Goal: Information Seeking & Learning: Learn about a topic

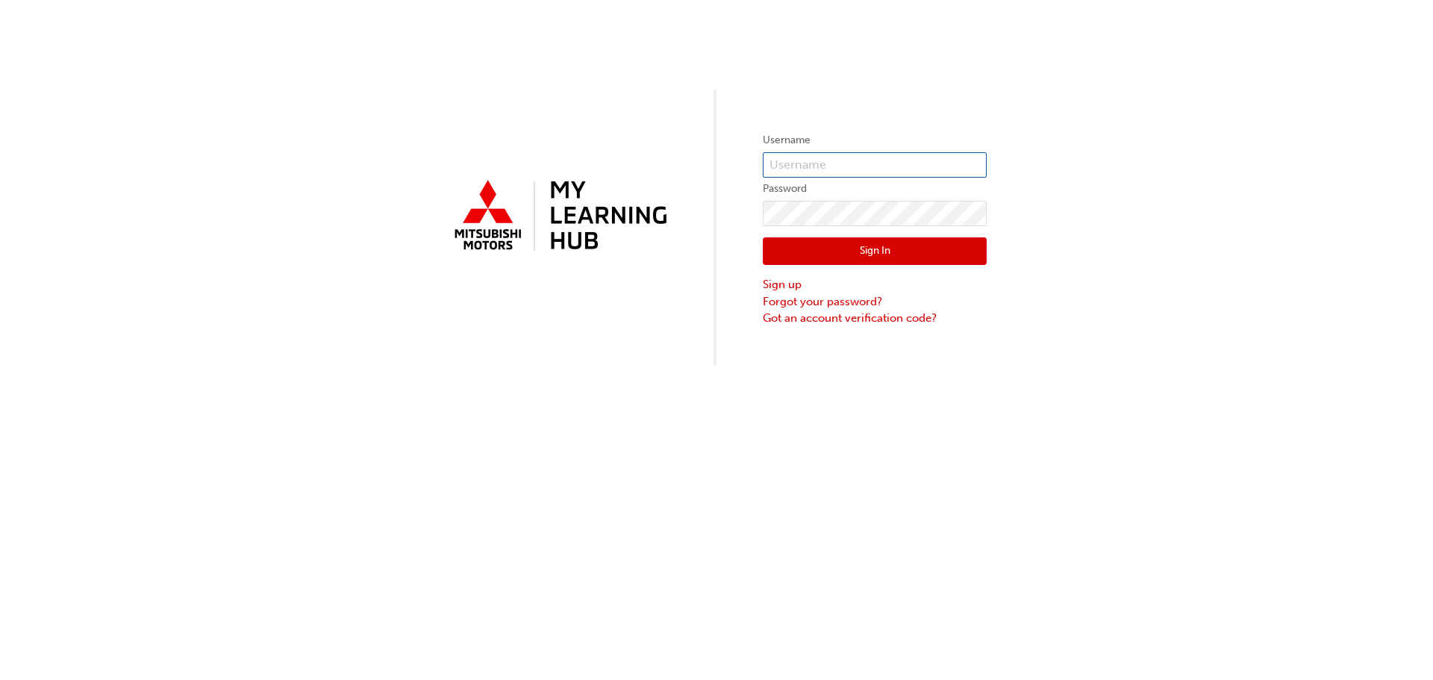
type input "0005984515"
click at [779, 237] on div "Sign In Sign up Forgot your password? Got an account verification code?" at bounding box center [875, 276] width 224 height 101
click at [782, 244] on button "Sign In" at bounding box center [875, 251] width 224 height 28
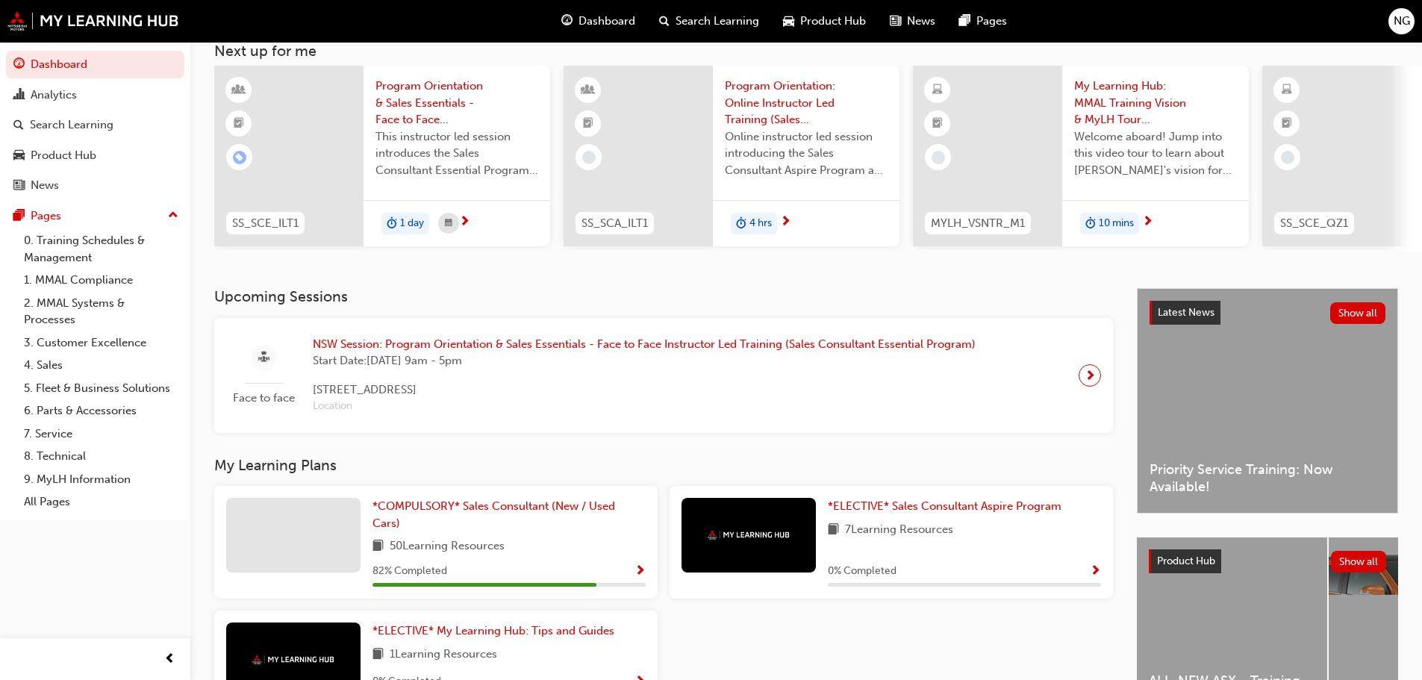
scroll to position [212, 0]
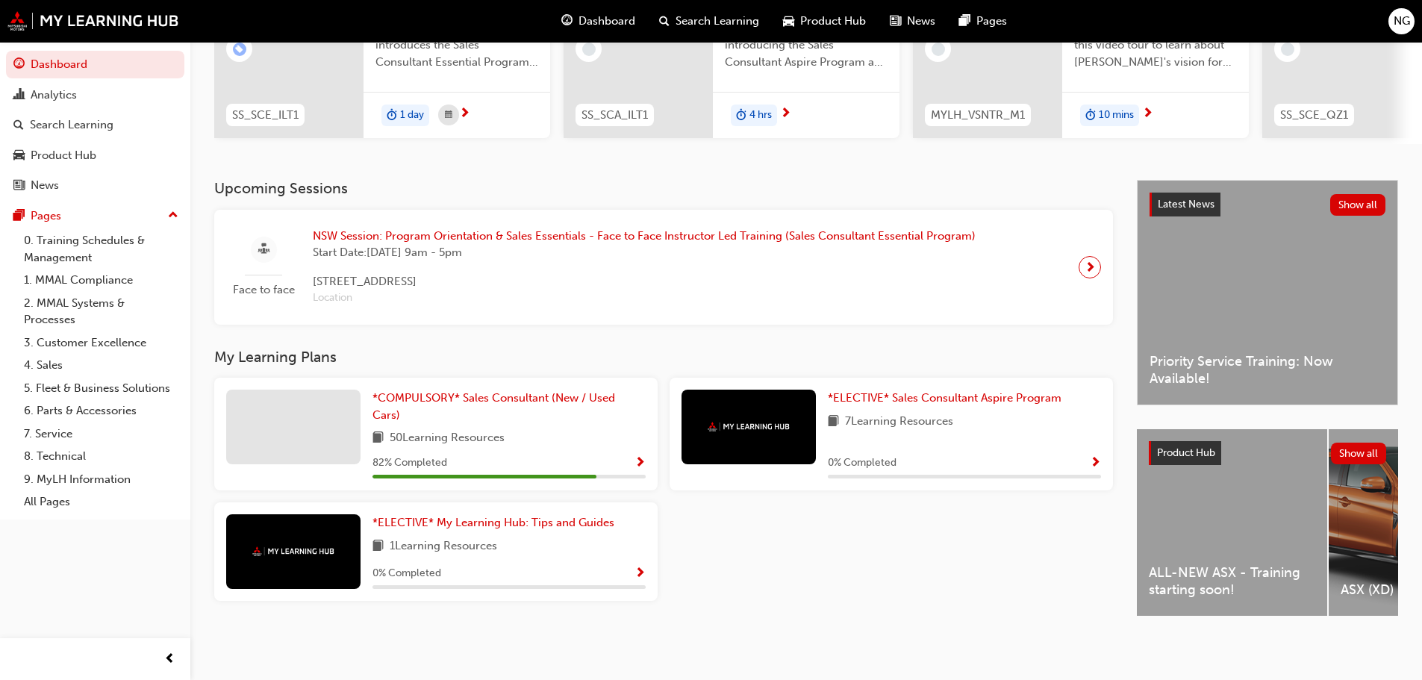
click at [633, 457] on div "82 % Completed" at bounding box center [508, 463] width 273 height 19
click at [638, 457] on span "Show Progress" at bounding box center [640, 463] width 11 height 13
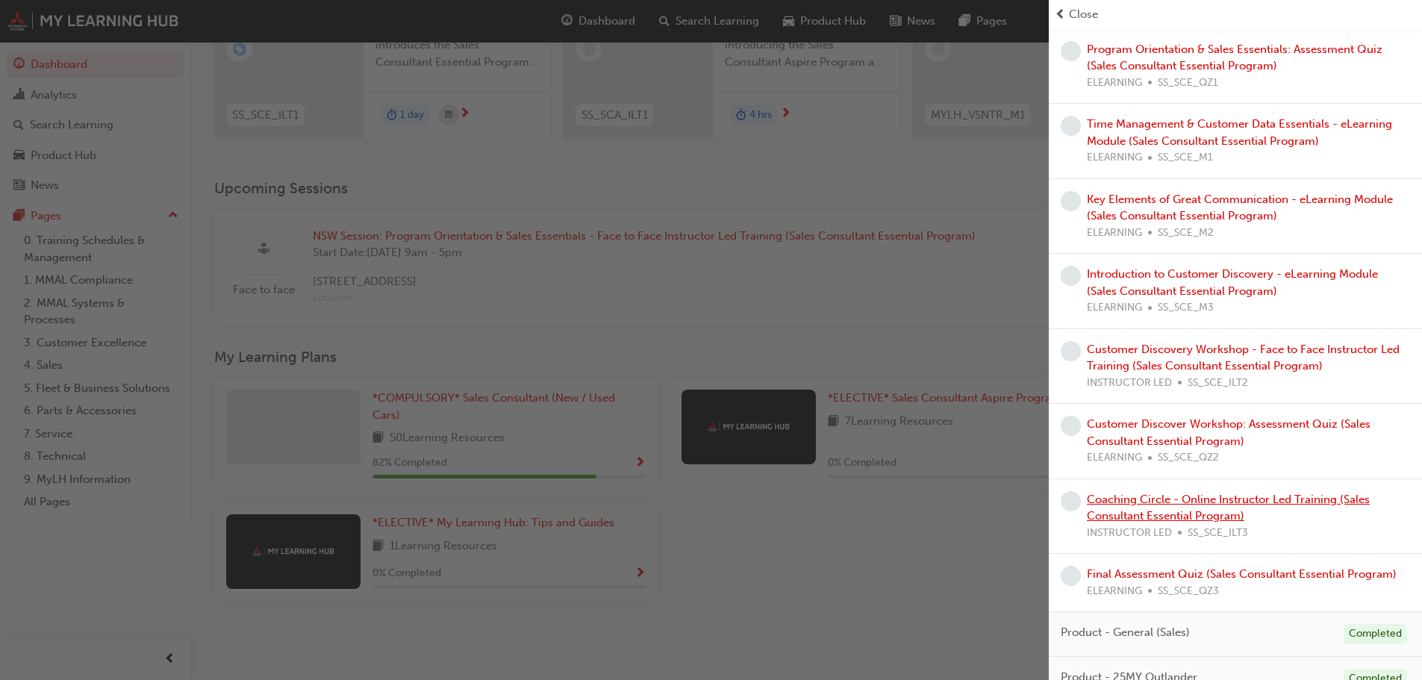
scroll to position [523, 0]
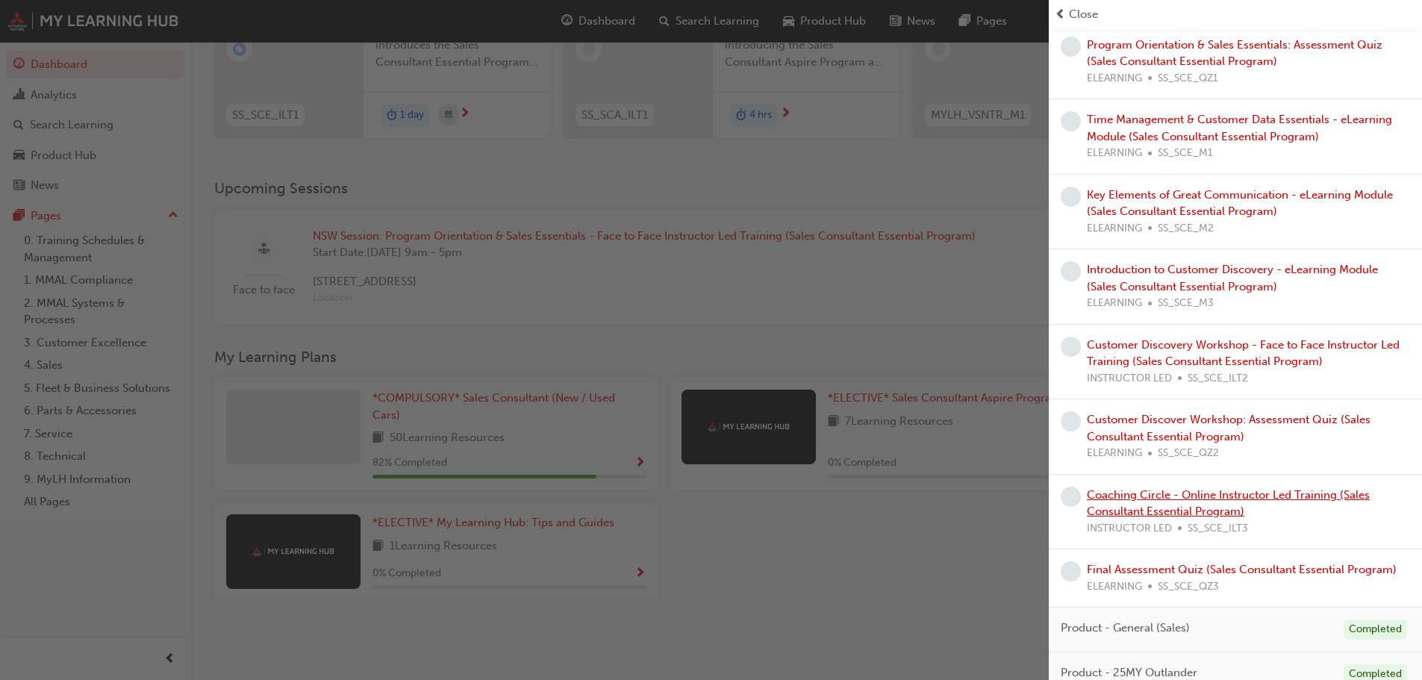
click at [1167, 513] on link "Coaching Circle - Online Instructor Led Training (Sales Consultant Essential Pr…" at bounding box center [1228, 503] width 283 height 31
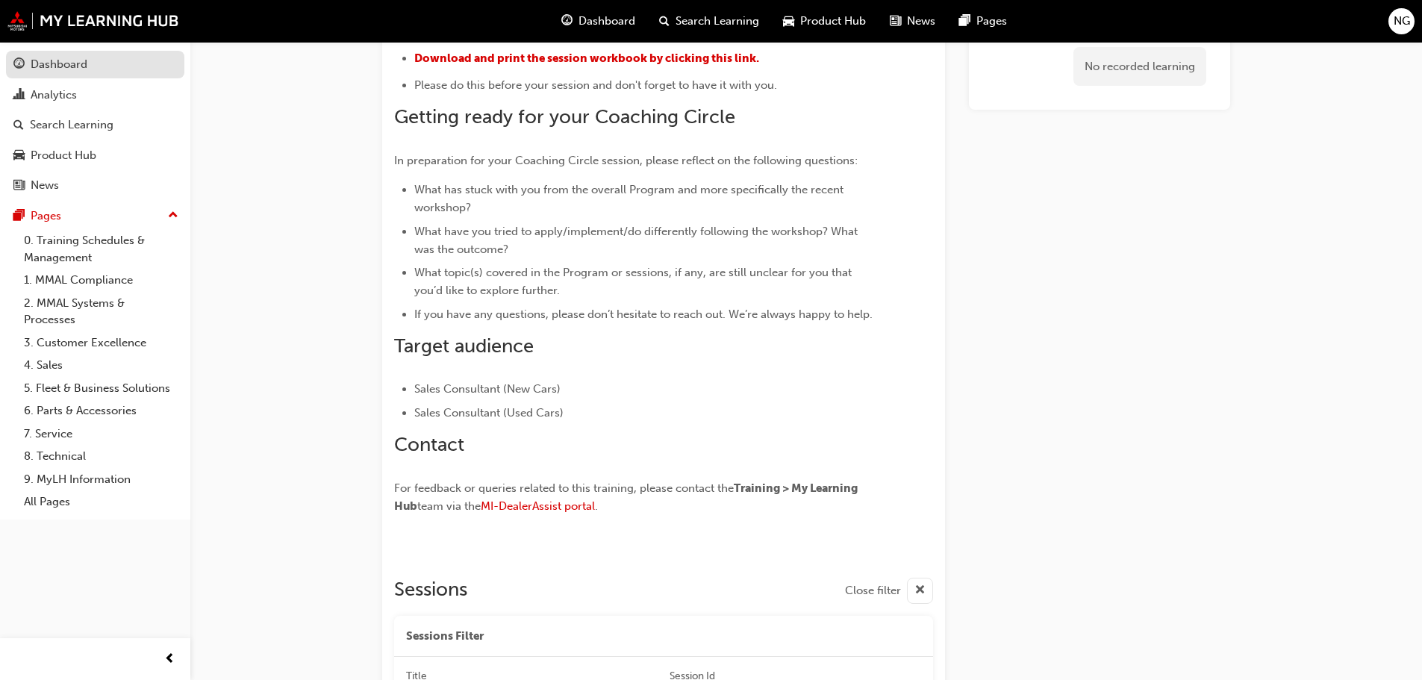
scroll to position [537, 0]
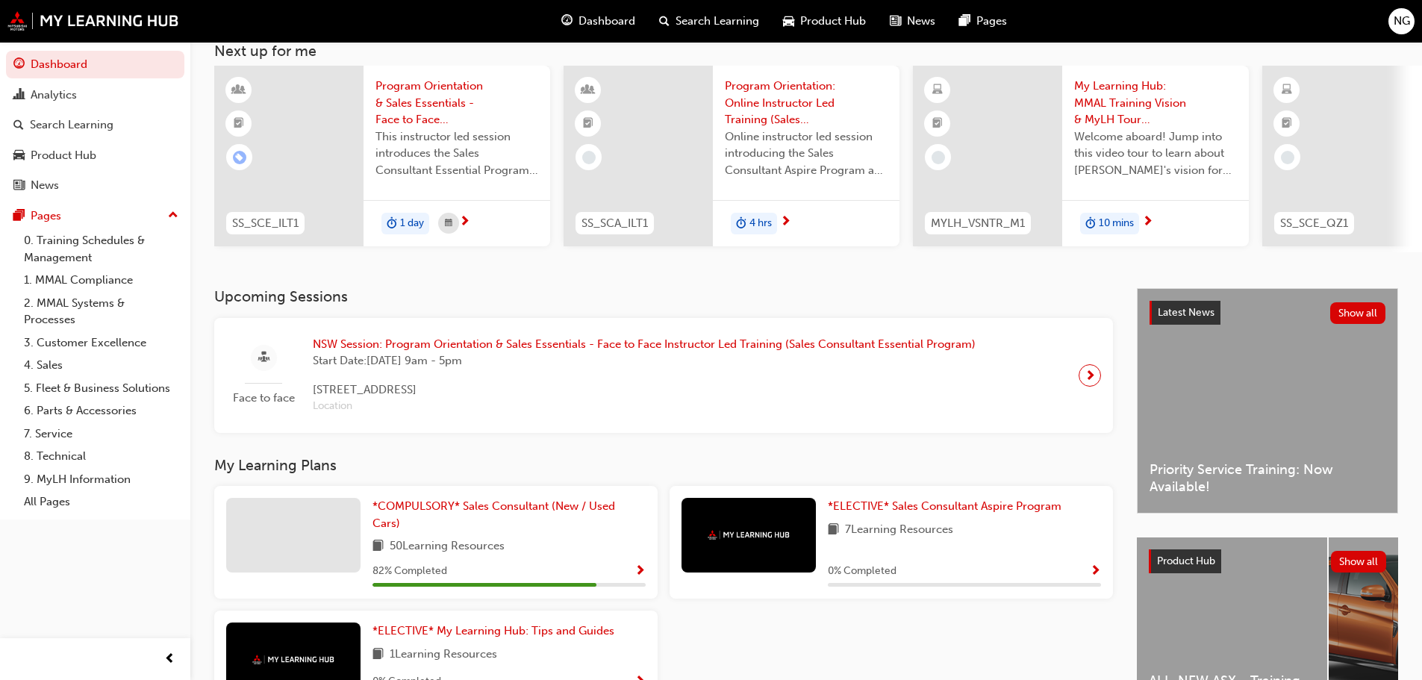
scroll to position [212, 0]
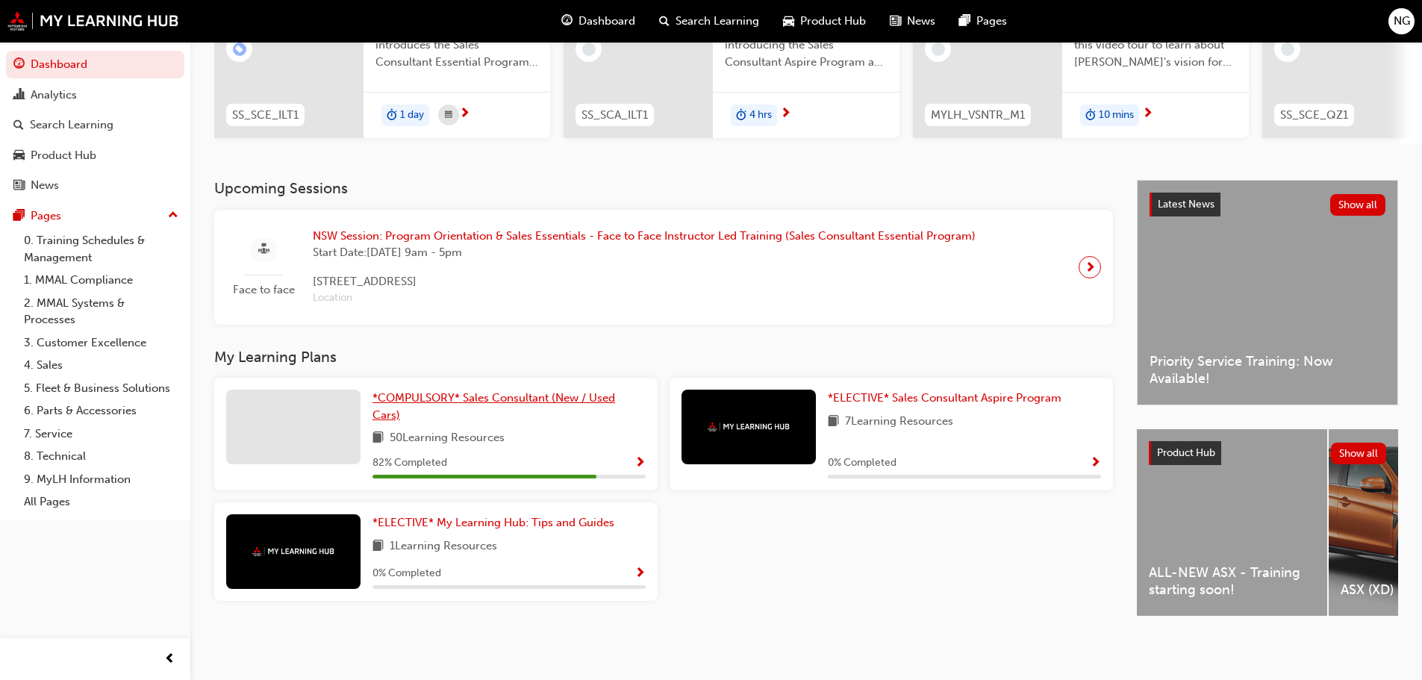
click at [511, 398] on span "*COMPULSORY* Sales Consultant (New / Used Cars)" at bounding box center [493, 406] width 243 height 31
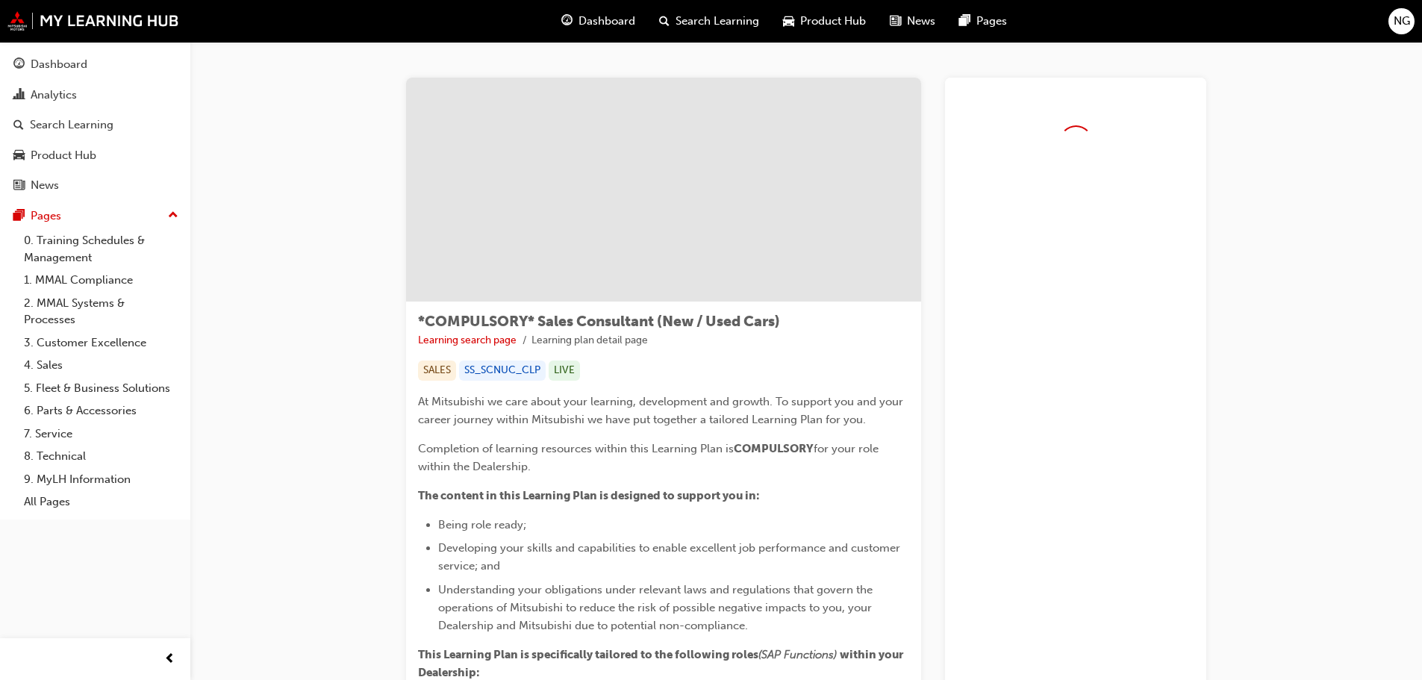
scroll to position [75, 0]
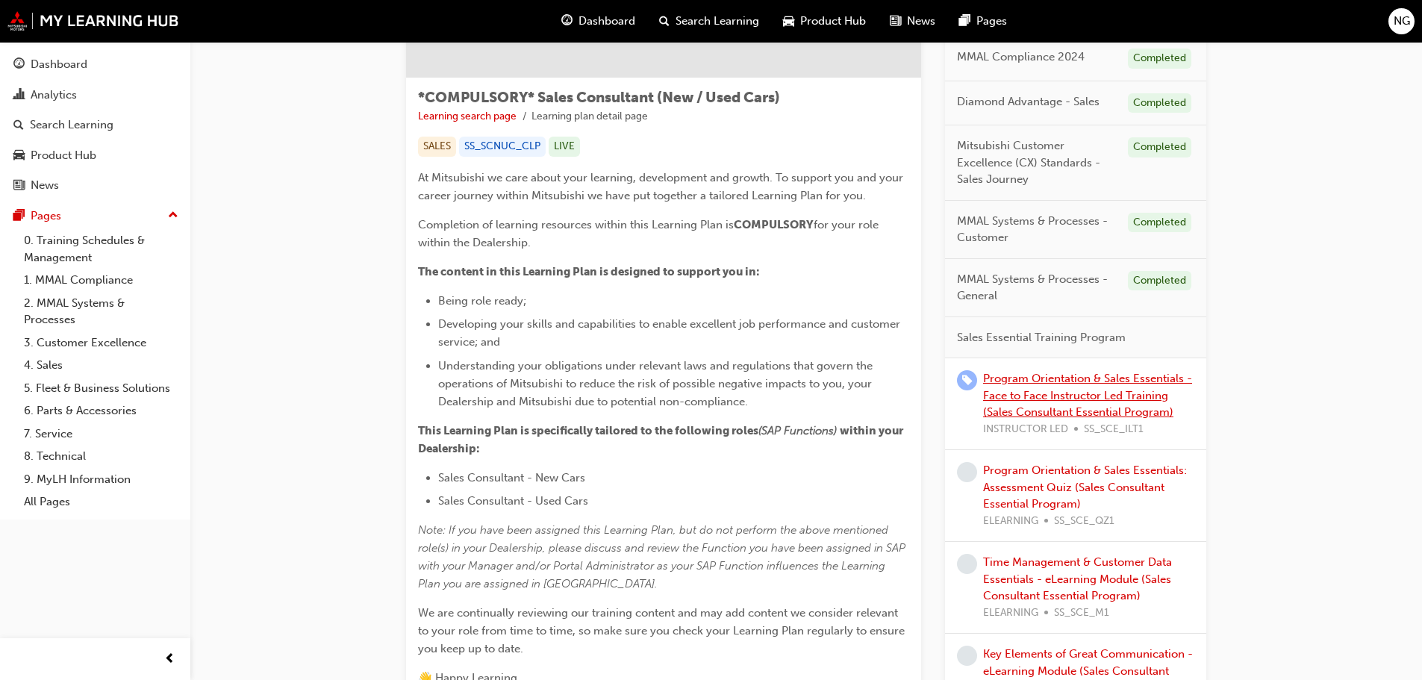
click at [1113, 391] on link "Program Orientation & Sales Essentials - Face to Face Instructor Led Training (…" at bounding box center [1087, 395] width 209 height 47
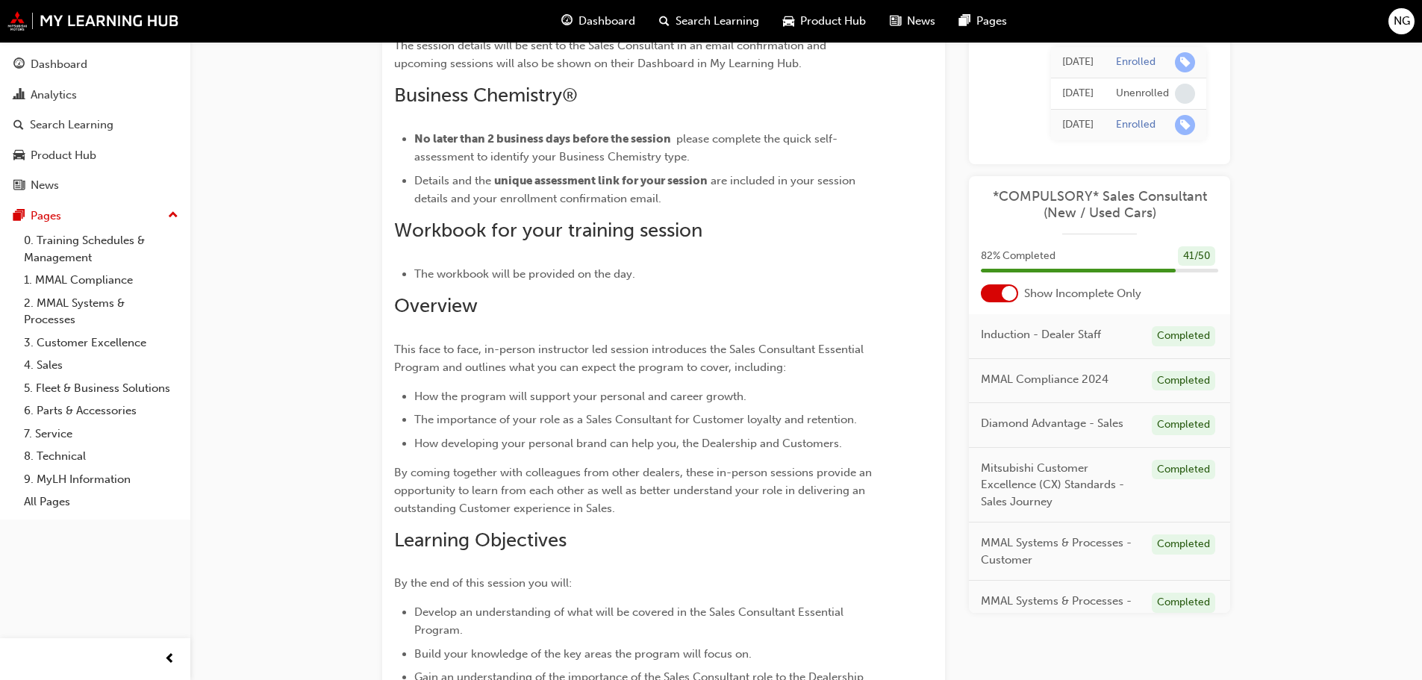
scroll to position [75, 0]
